Goal: Navigation & Orientation: Find specific page/section

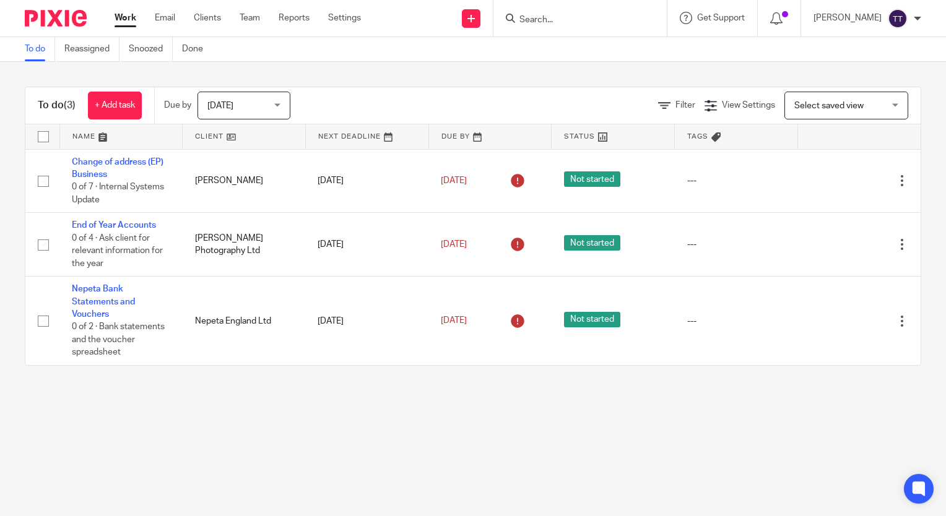
click at [240, 85] on div "To do (3) + Add task Due by Today Today Today Tomorrow This week Next week This…" at bounding box center [473, 226] width 946 height 329
click at [247, 105] on span "Today" at bounding box center [240, 105] width 66 height 26
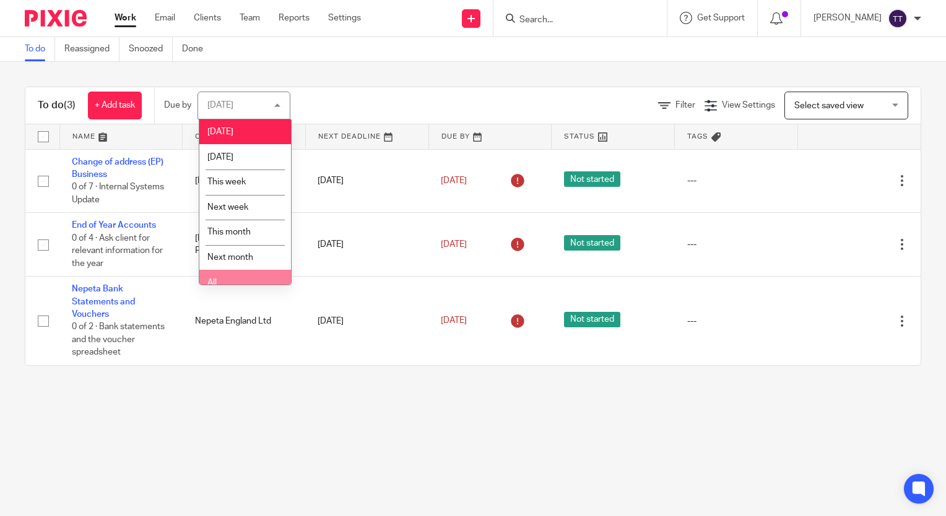
click at [241, 276] on li "All" at bounding box center [245, 282] width 92 height 25
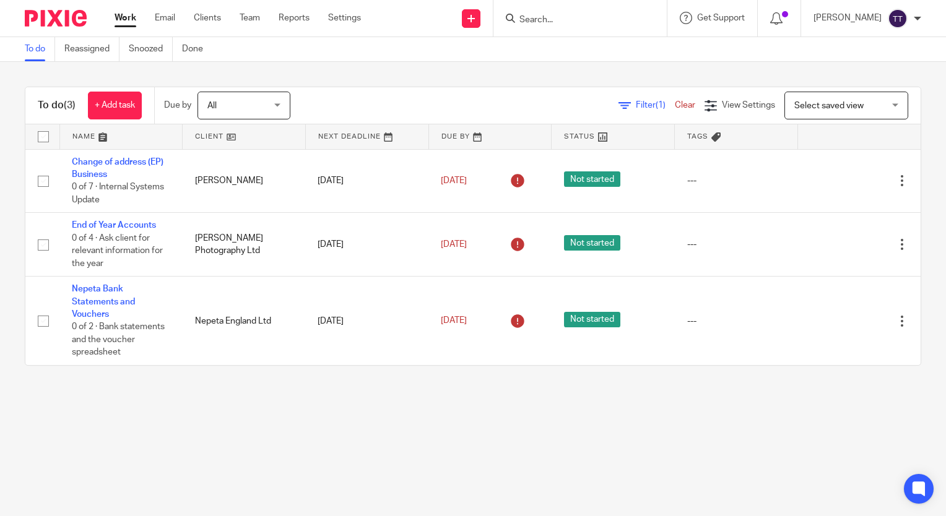
click at [226, 94] on span "All" at bounding box center [240, 105] width 66 height 26
click at [247, 465] on main "To do Reassigned Snoozed Done To do (3) + Add task Due by All All Today Tomorro…" at bounding box center [473, 258] width 946 height 516
click at [347, 23] on link "Settings" at bounding box center [344, 18] width 33 height 12
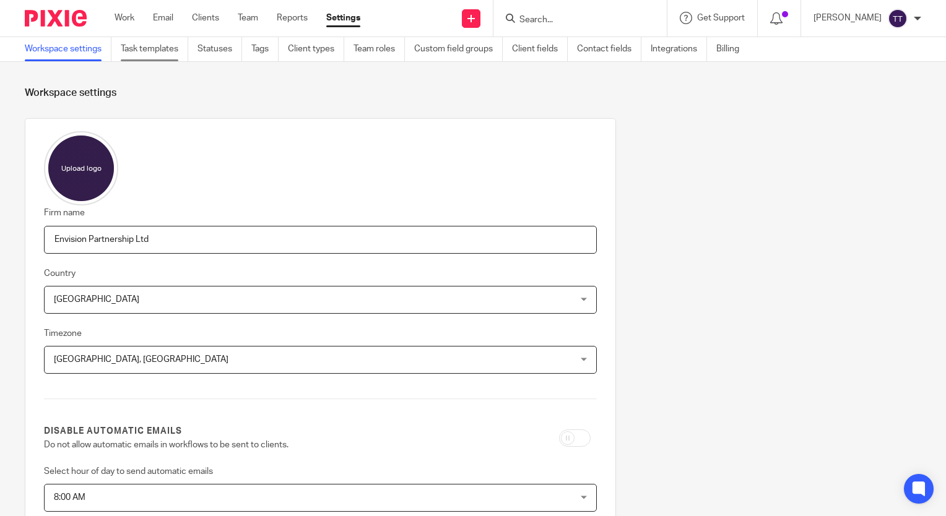
click at [162, 45] on link "Task templates" at bounding box center [154, 49] width 67 height 24
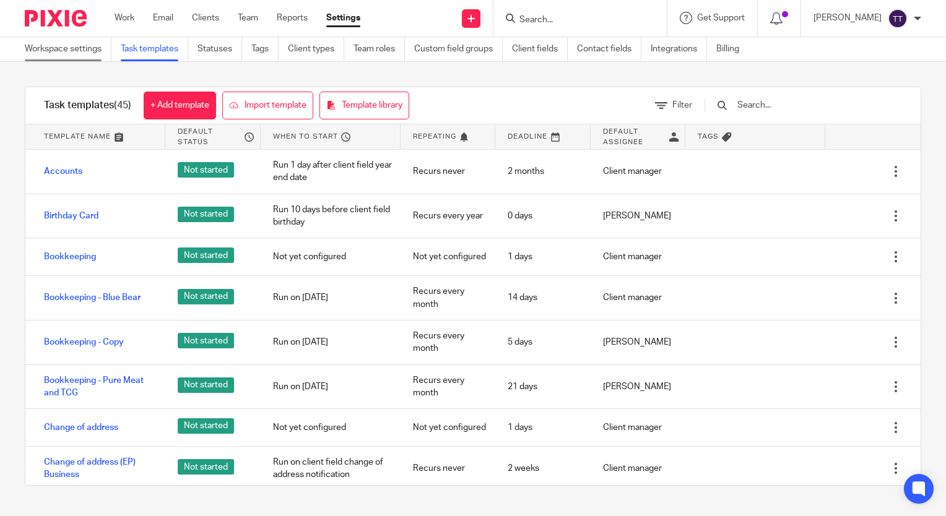
click at [77, 41] on link "Workspace settings" at bounding box center [68, 49] width 87 height 24
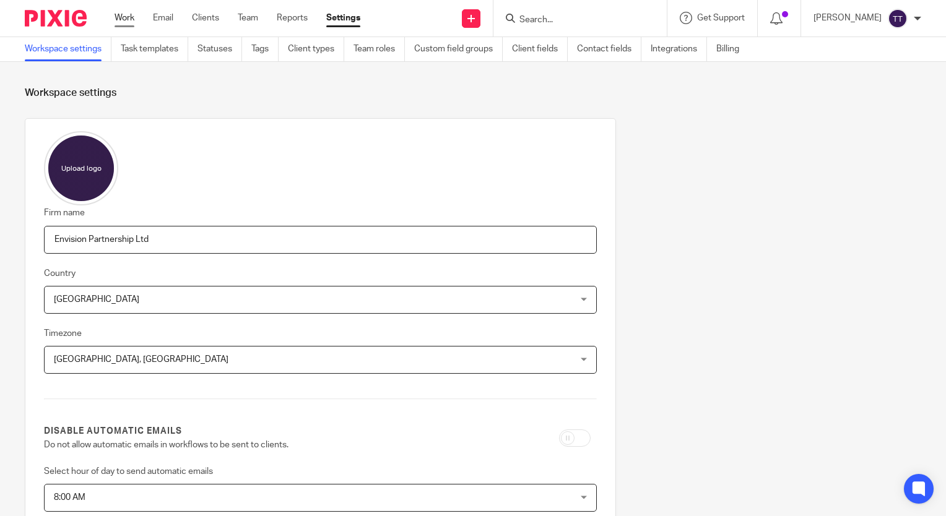
click at [129, 22] on link "Work" at bounding box center [124, 18] width 20 height 12
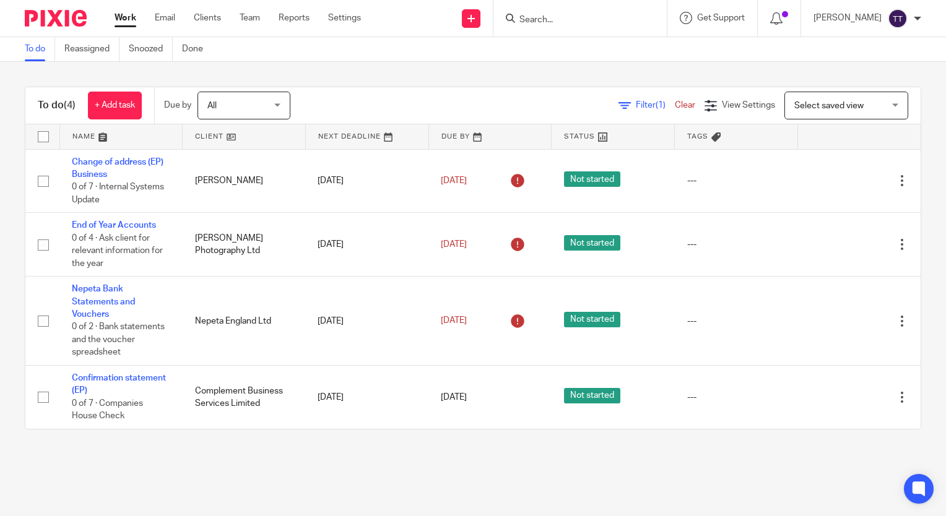
click at [233, 104] on span "All" at bounding box center [240, 105] width 66 height 26
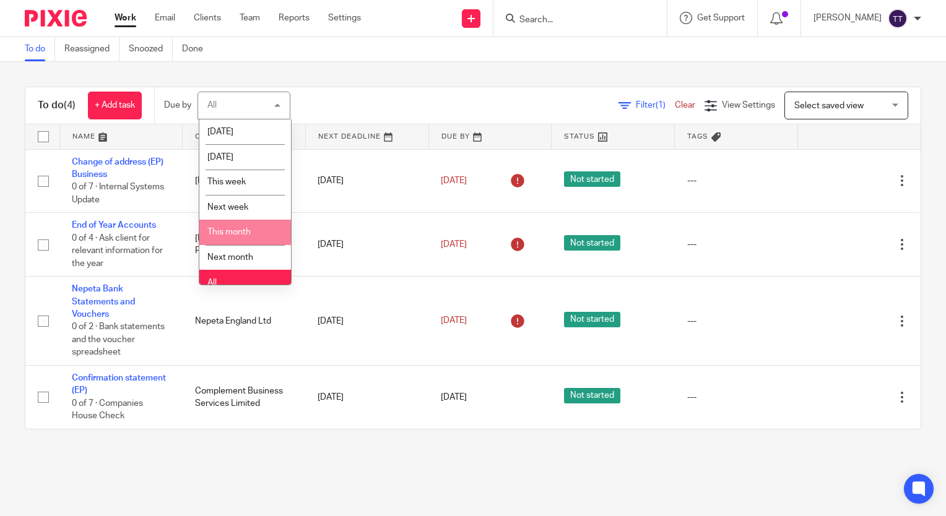
scroll to position [12, 0]
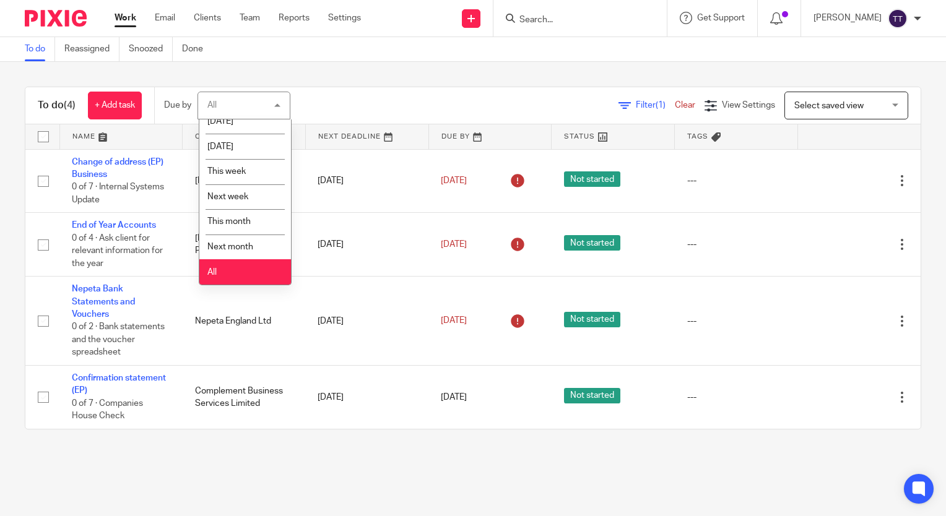
click at [256, 264] on li "All" at bounding box center [245, 271] width 92 height 25
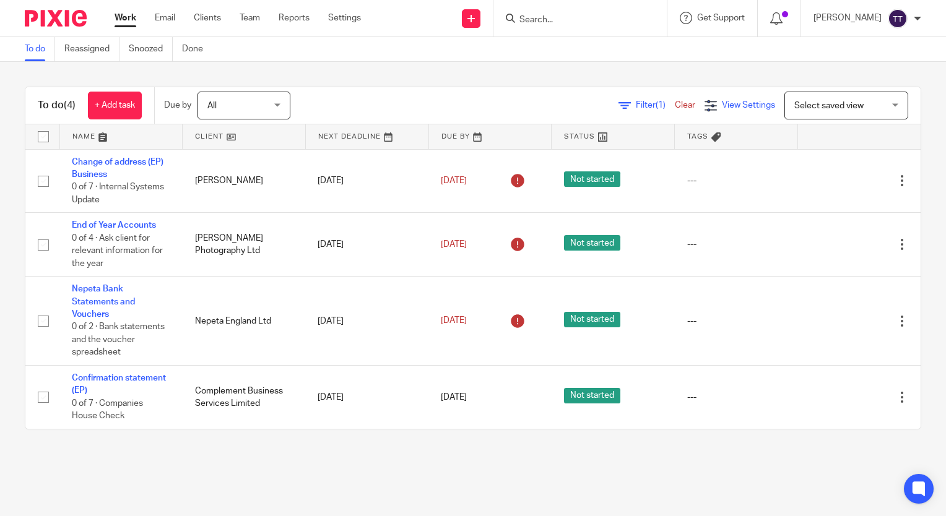
click at [722, 110] on span "View Settings" at bounding box center [748, 105] width 53 height 9
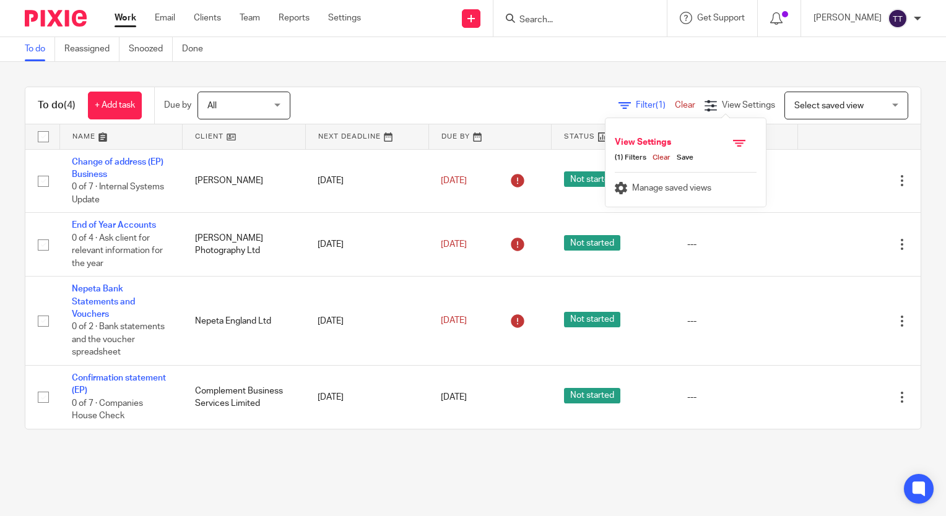
click at [631, 182] on div "Manage saved views" at bounding box center [686, 184] width 142 height 25
click at [674, 192] on div "Manage saved views" at bounding box center [686, 184] width 142 height 25
click at [558, 464] on main "To do Reassigned Snoozed Done To do (4) + Add task Due by All All Today Tomorro…" at bounding box center [473, 258] width 946 height 516
